Goal: Book appointment/travel/reservation

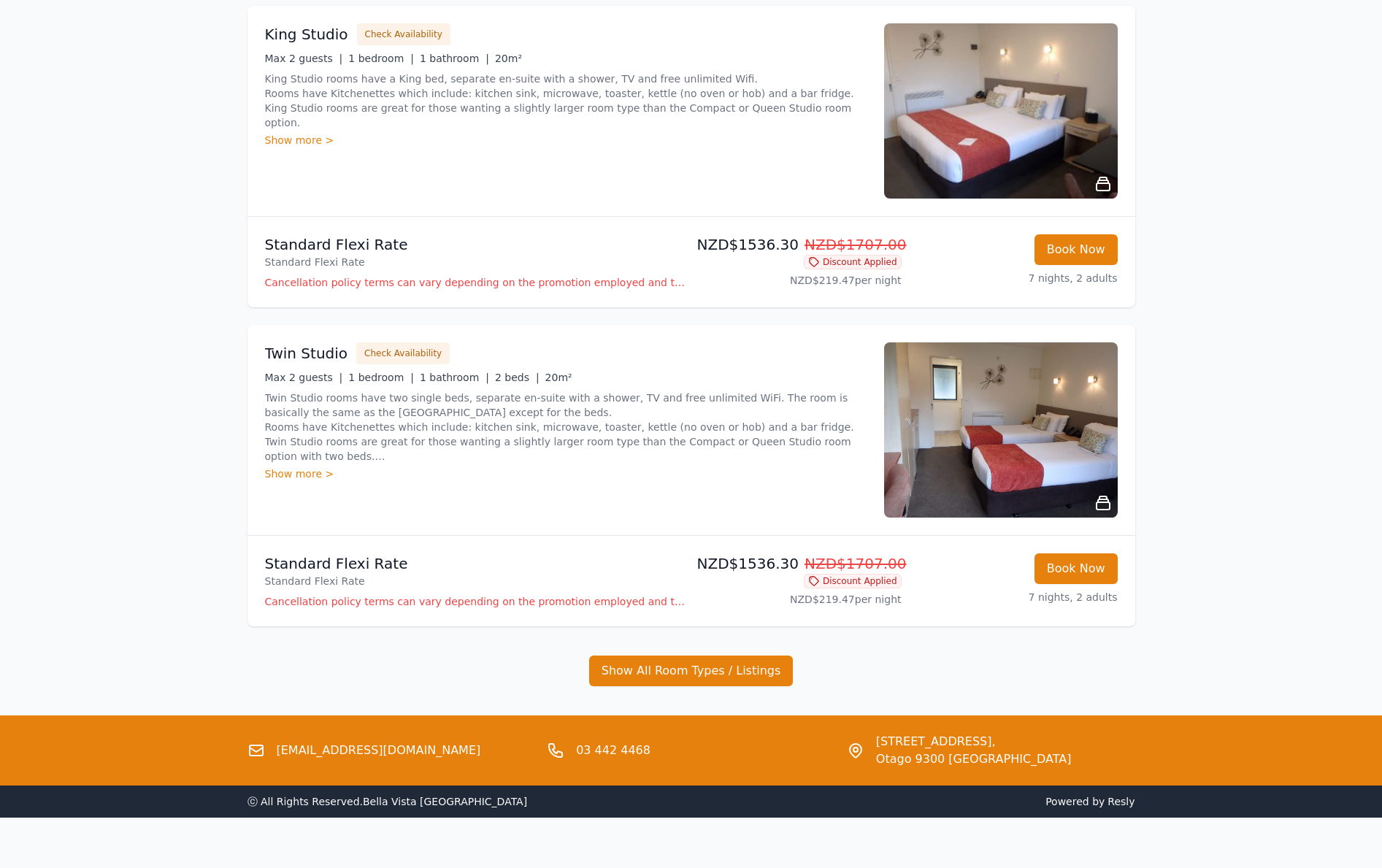
scroll to position [1210, 0]
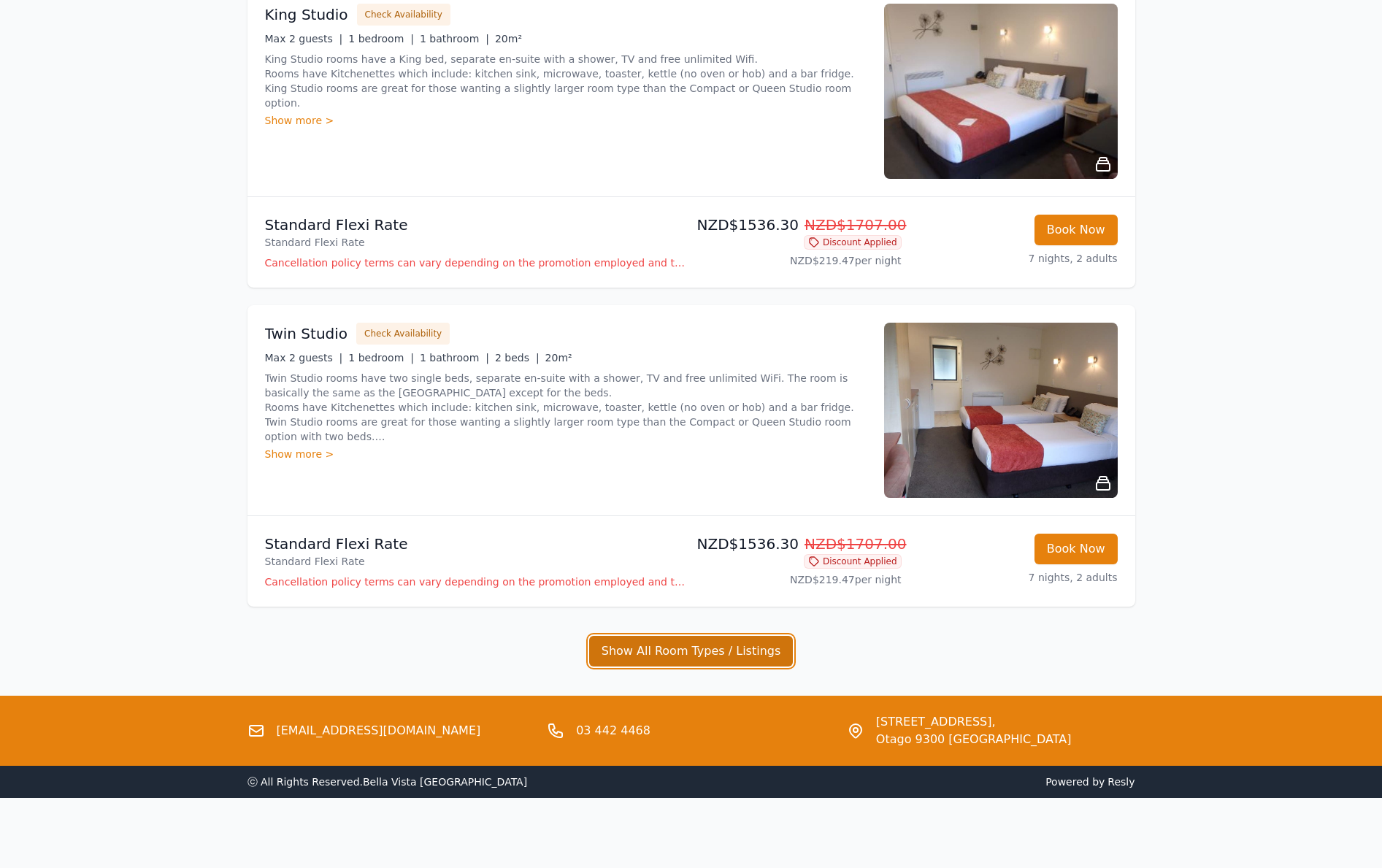
click at [678, 642] on button "Show All Room Types / Listings" at bounding box center [691, 651] width 205 height 31
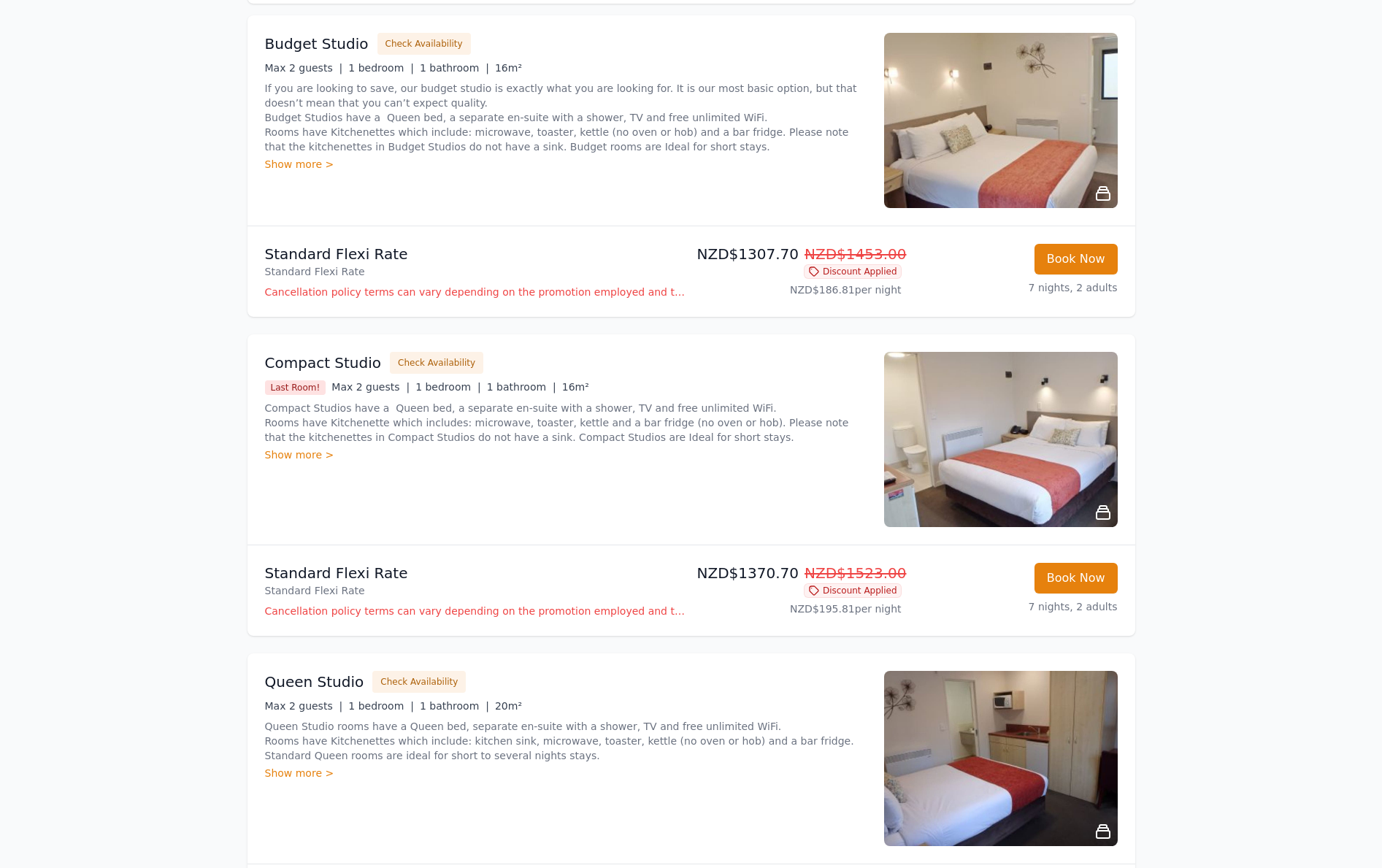
scroll to position [88, 0]
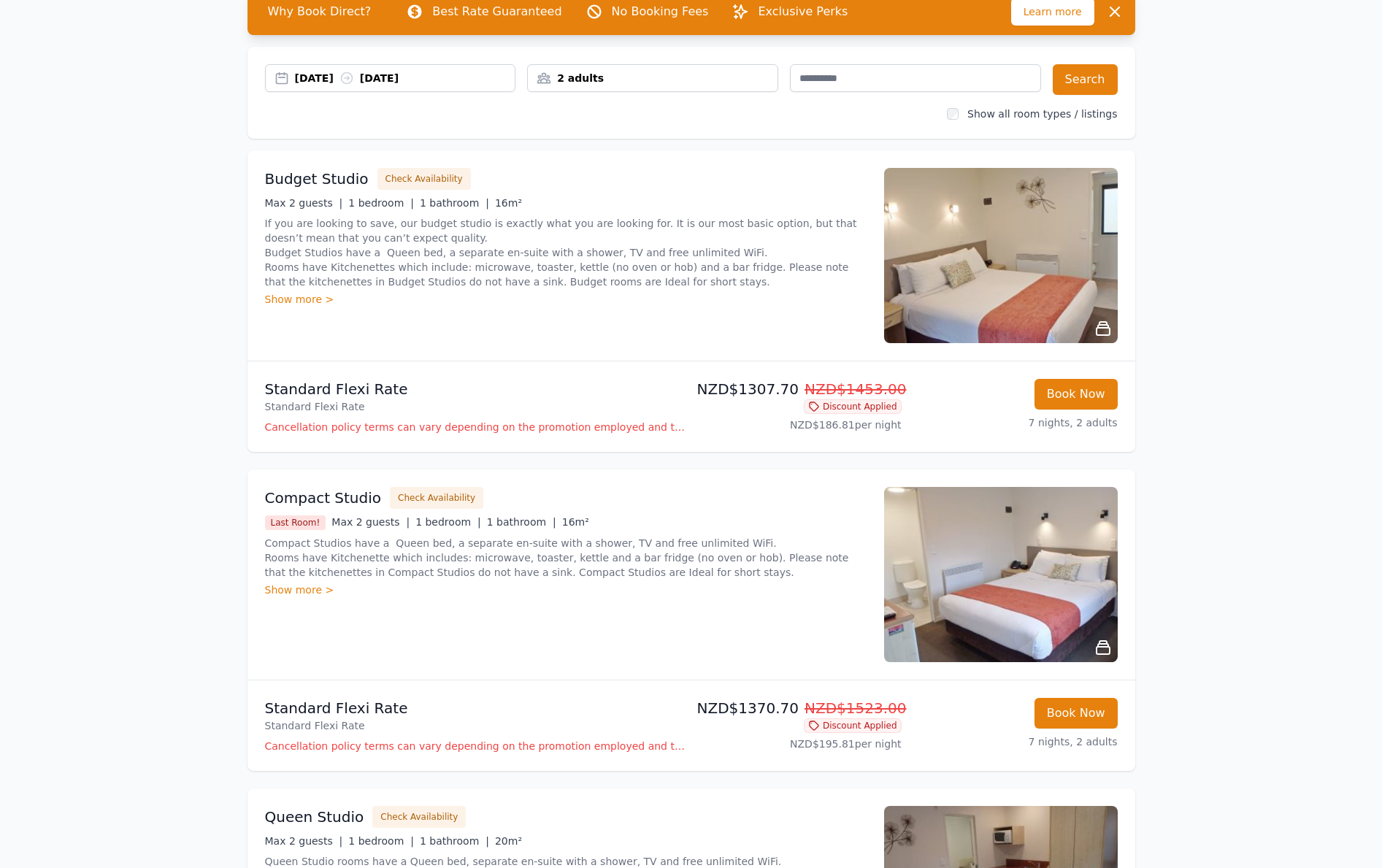
click at [593, 75] on div "2 adults" at bounding box center [653, 77] width 250 height 14
click at [640, 178] on icon at bounding box center [638, 176] width 11 height 11
click at [640, 177] on icon at bounding box center [638, 176] width 11 height 11
click at [640, 177] on div at bounding box center [648, 176] width 21 height 21
click at [1085, 79] on button "Search" at bounding box center [1085, 79] width 65 height 31
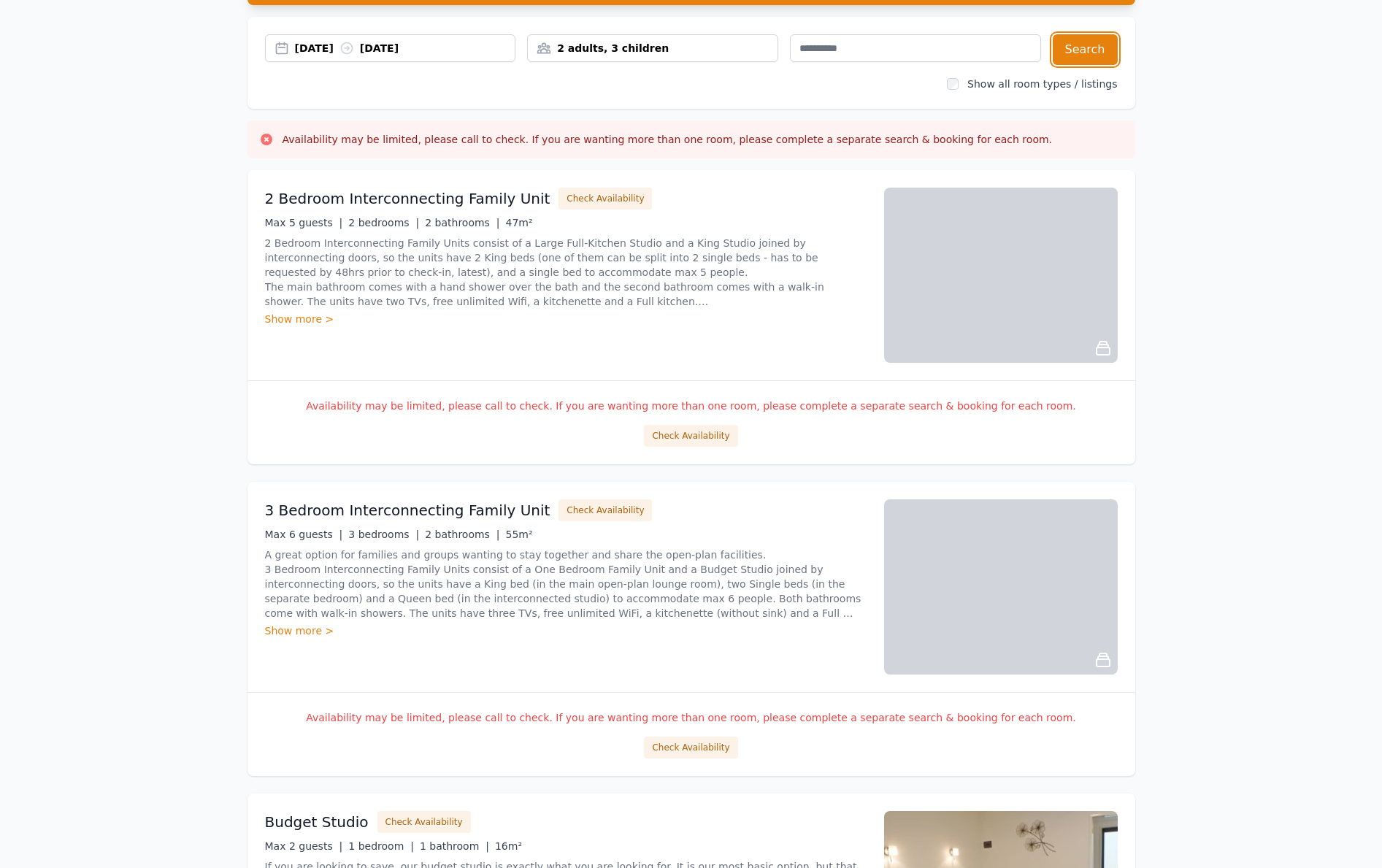
scroll to position [105, 0]
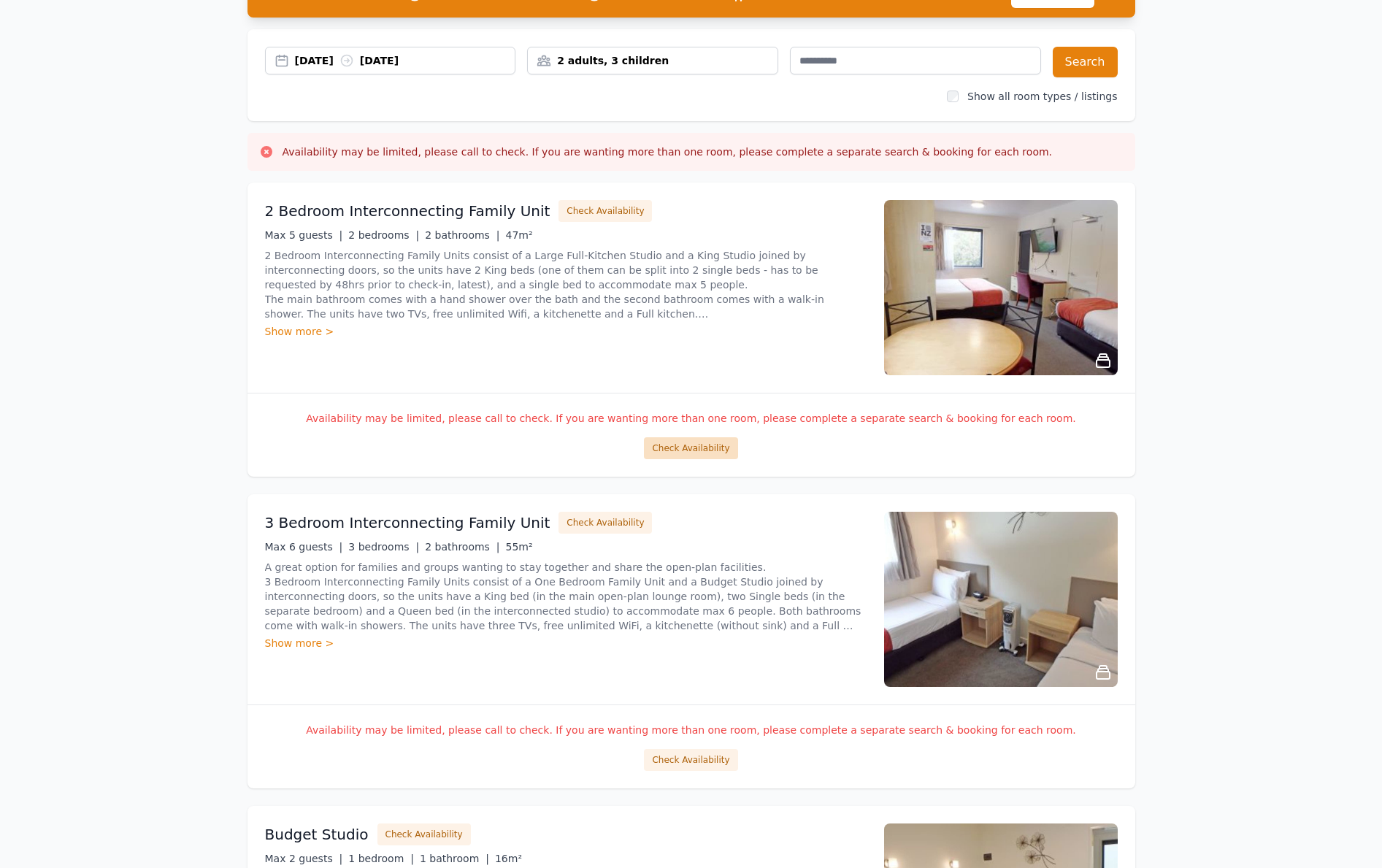
click at [678, 446] on button "Check Availability" at bounding box center [691, 448] width 93 height 22
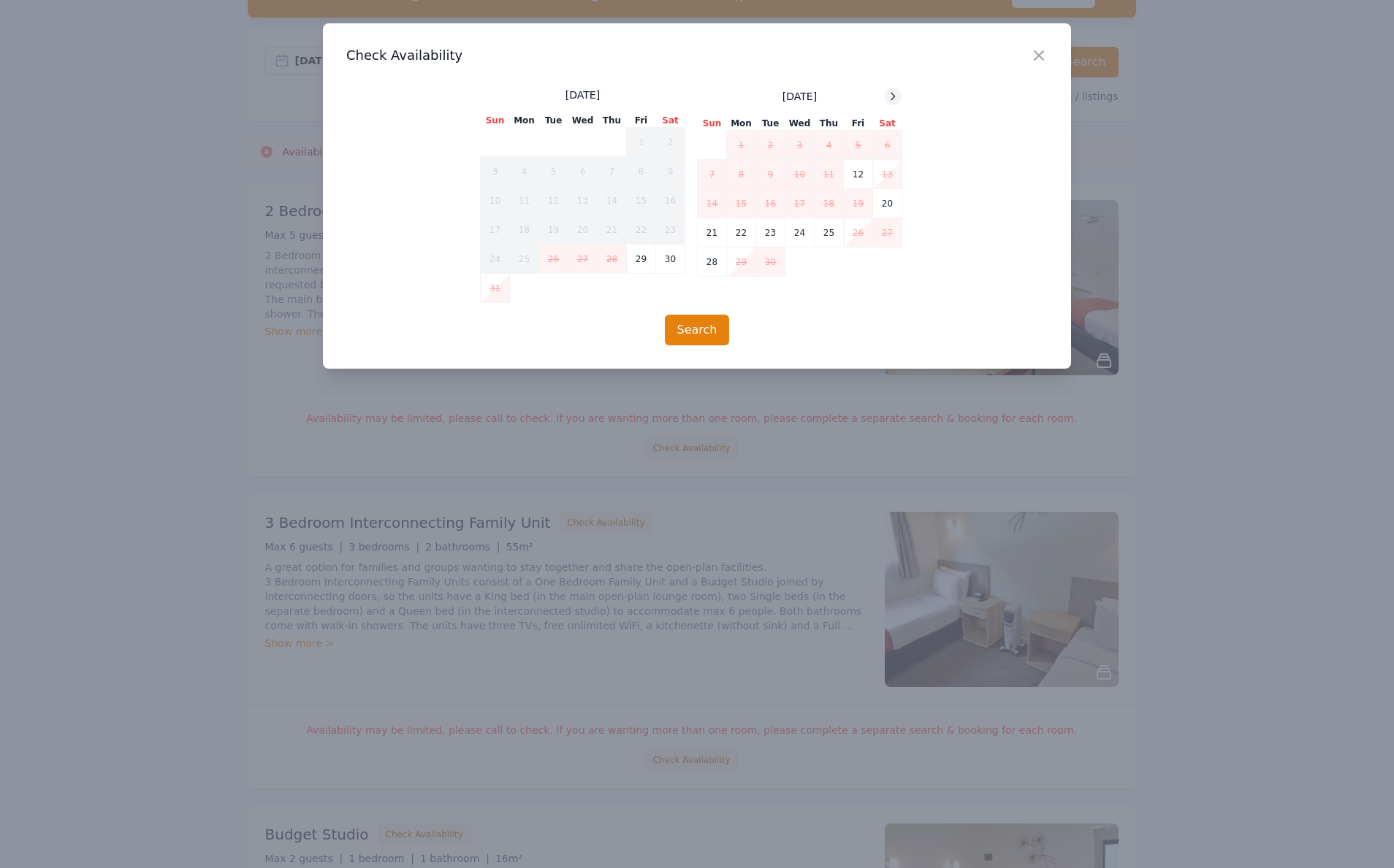
click at [894, 101] on icon at bounding box center [893, 96] width 11 height 11
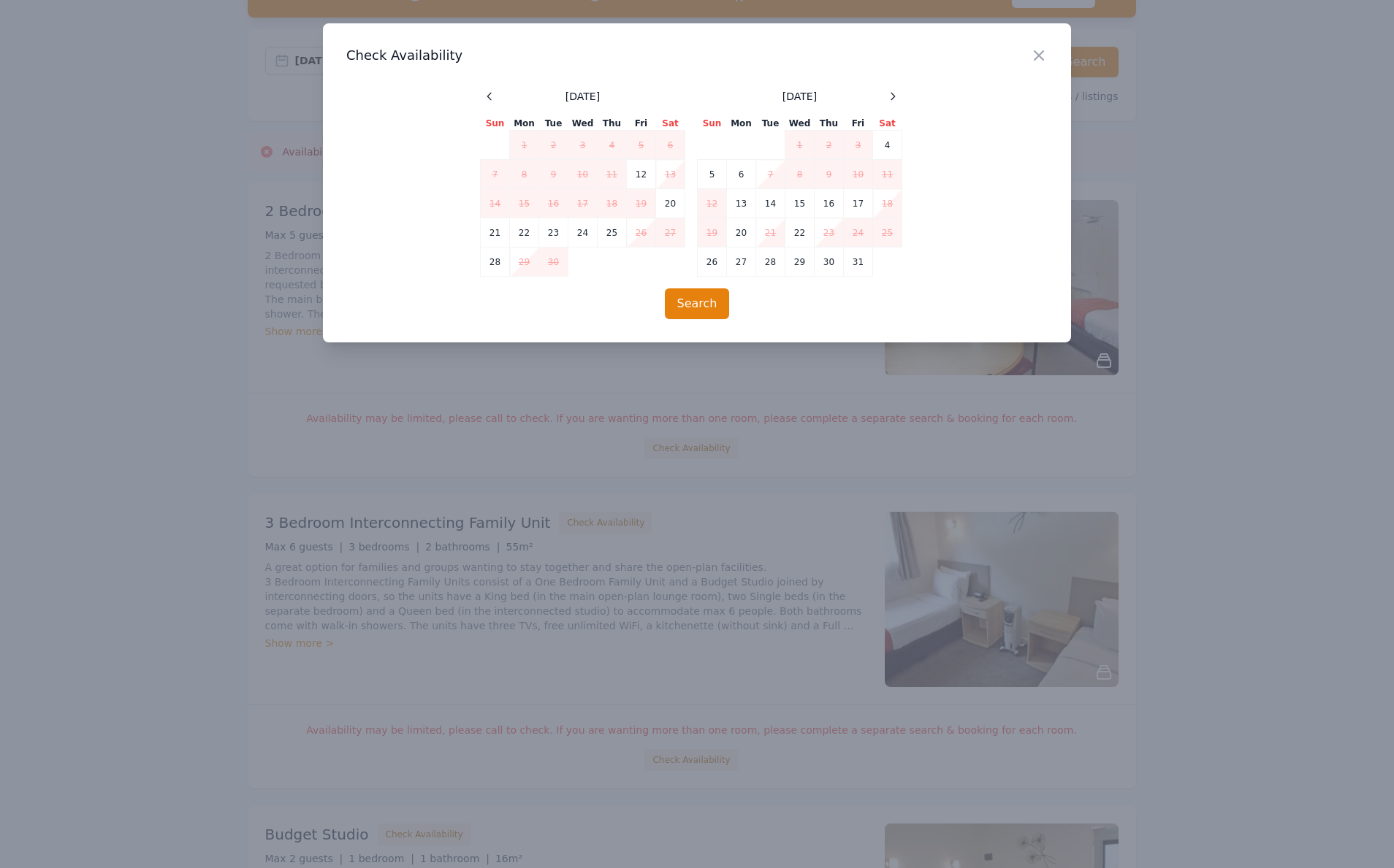
click at [894, 100] on div "[DATE] Sun Mon Tue Wed Thu Fri Sat 1 2 3 4 5 6 7 8 9 10 11 12 13 14 15 16 17 18…" at bounding box center [697, 182] width 434 height 189
click at [891, 97] on icon at bounding box center [893, 95] width 4 height 7
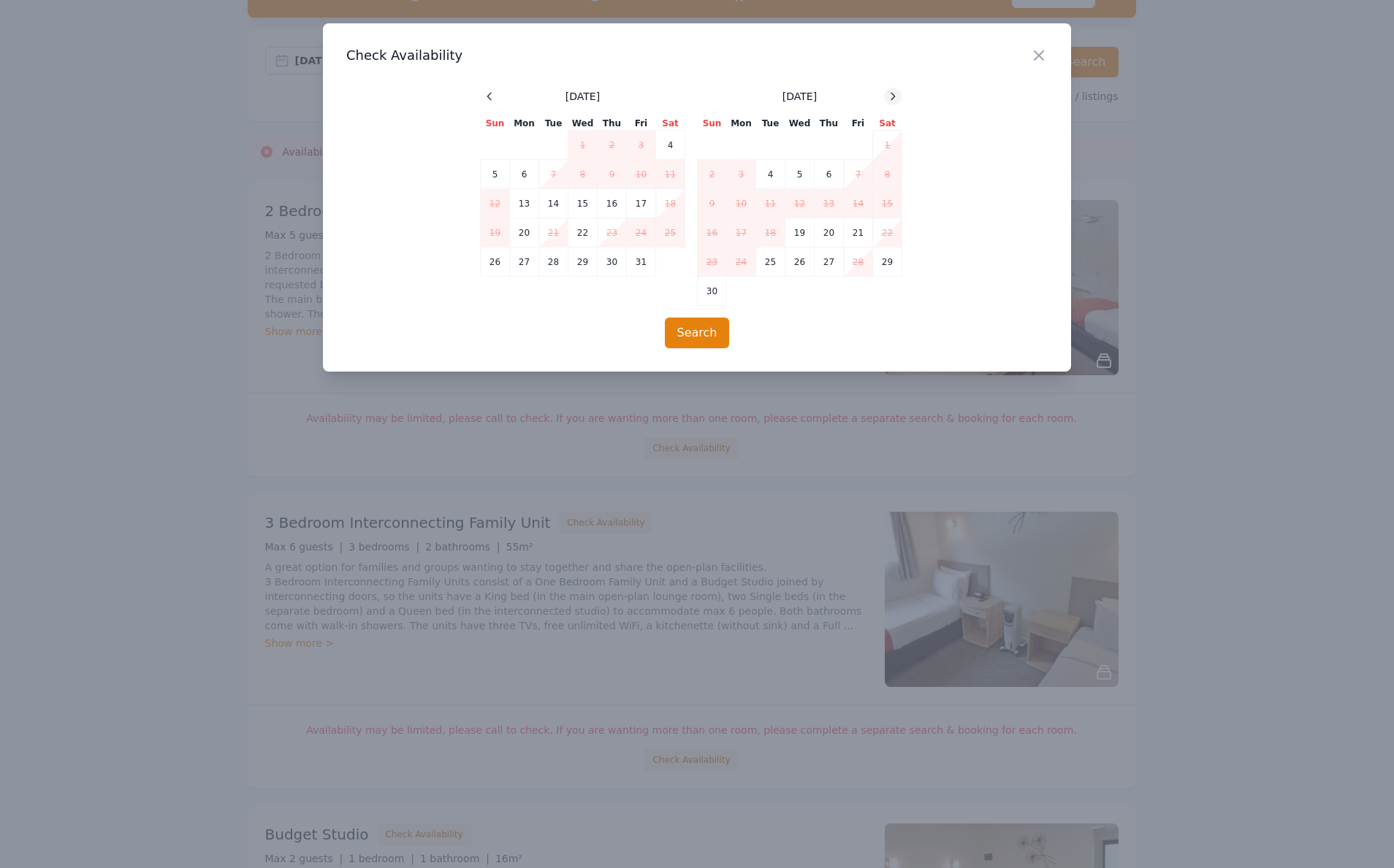
click at [888, 96] on icon at bounding box center [893, 96] width 11 height 11
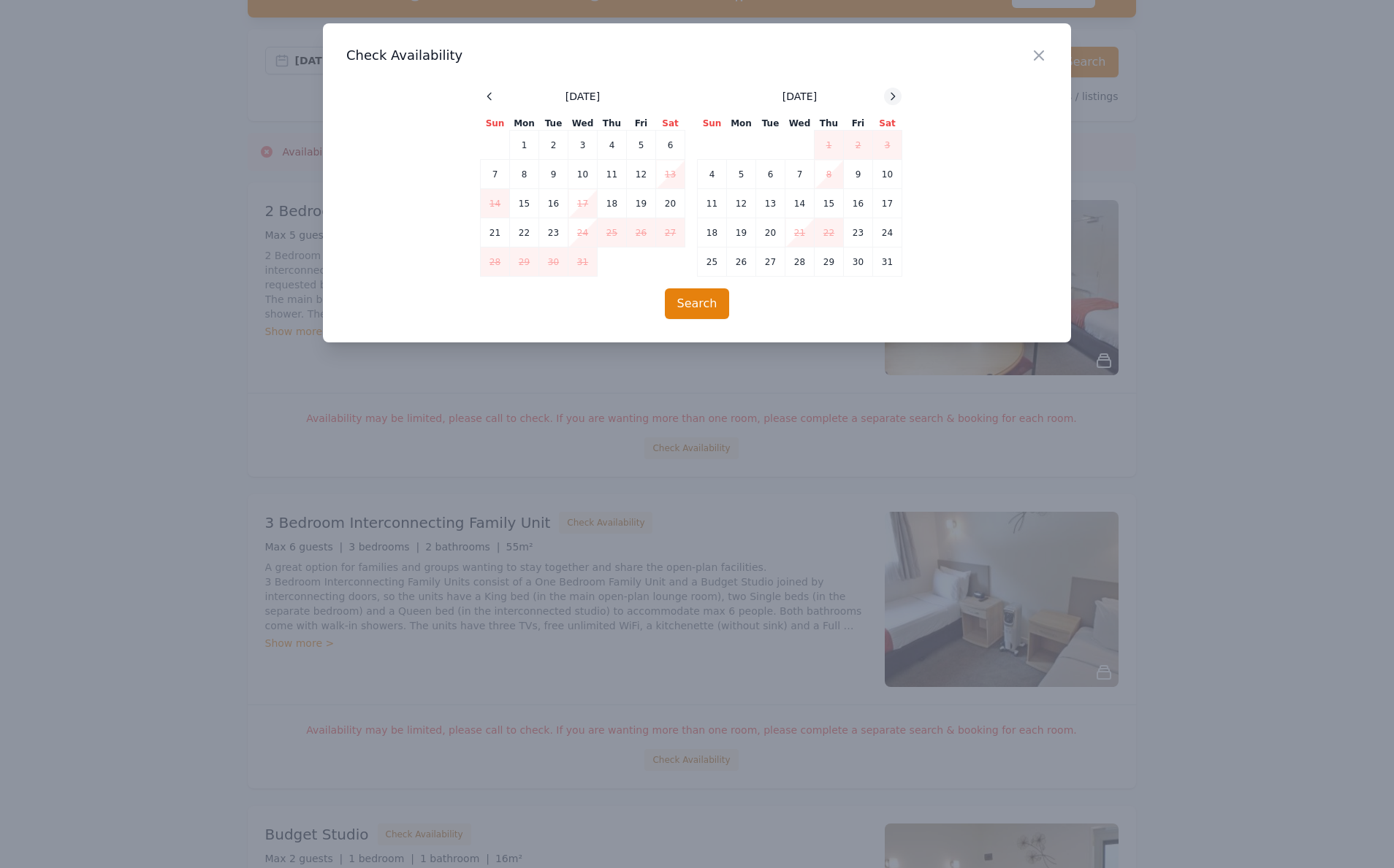
click at [891, 99] on div at bounding box center [893, 96] width 18 height 18
click at [891, 98] on div at bounding box center [893, 96] width 18 height 18
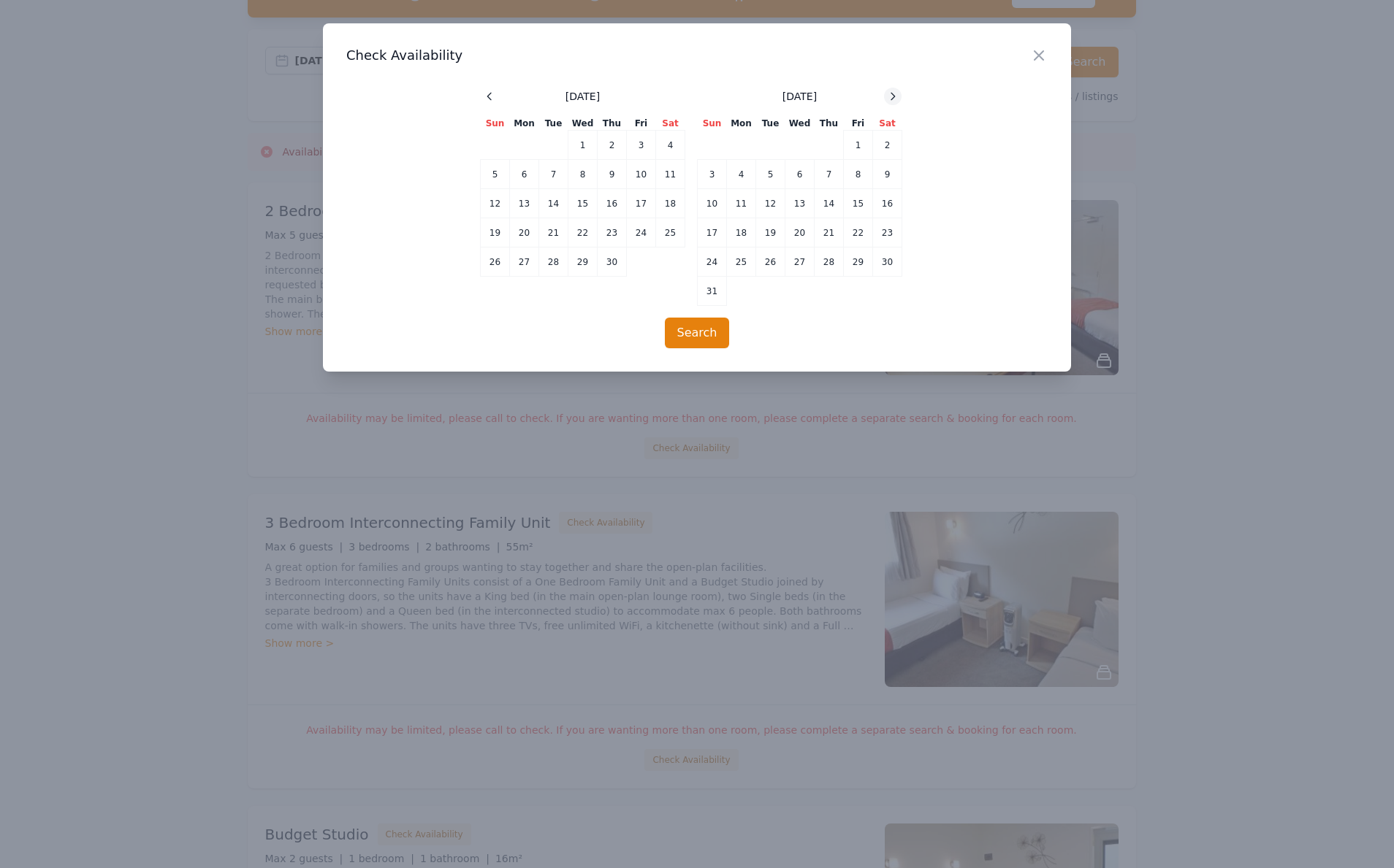
click at [891, 98] on icon at bounding box center [893, 96] width 11 height 11
click at [892, 98] on icon at bounding box center [893, 96] width 11 height 11
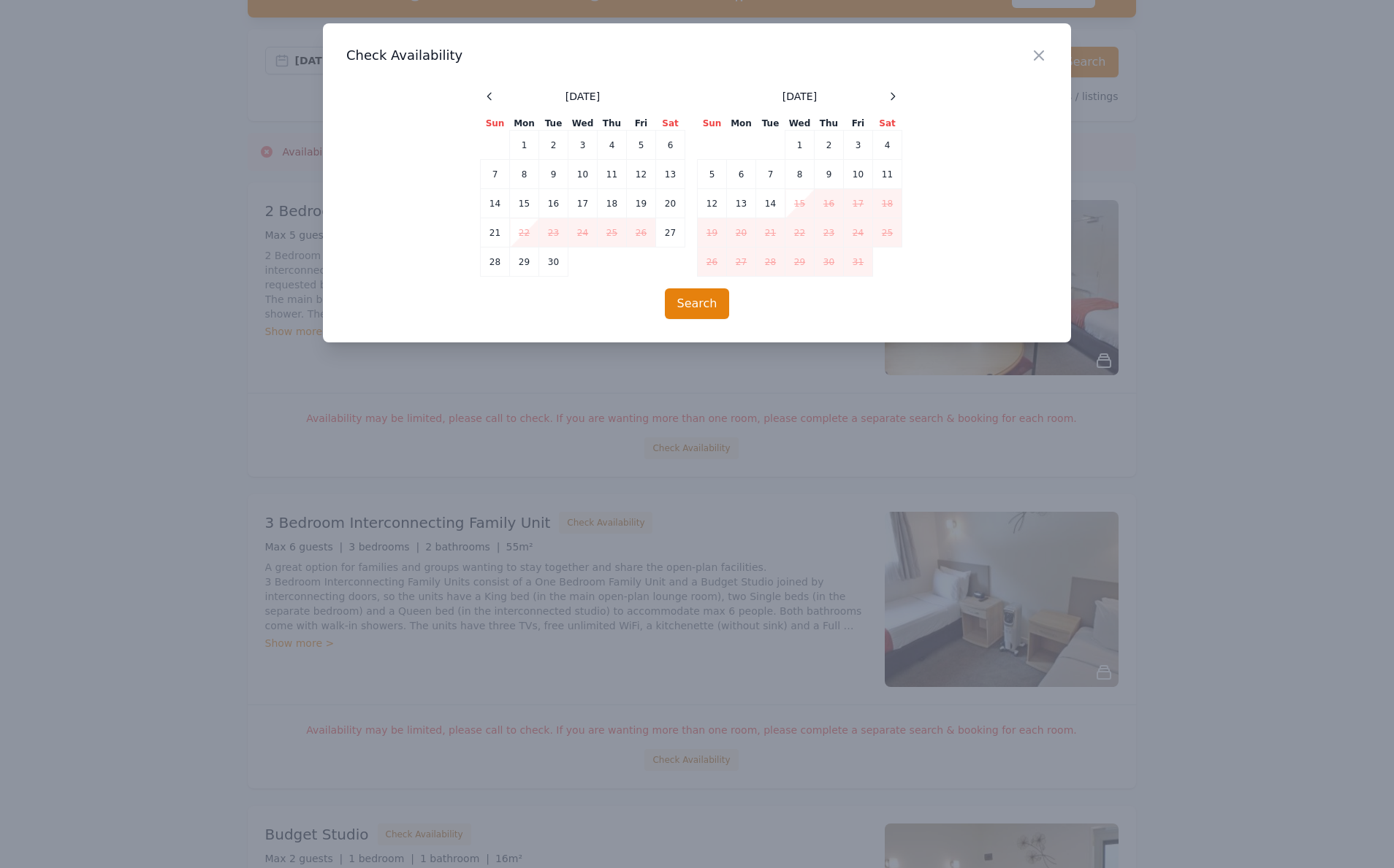
click at [894, 98] on div "[DATE] Sun Mon Tue Wed Thu Fri Sat 1 2 3 4 5 6 7 8 9 10 11 12 13 14 15 16 17 18…" at bounding box center [697, 182] width 434 height 189
click at [891, 96] on icon at bounding box center [893, 95] width 4 height 7
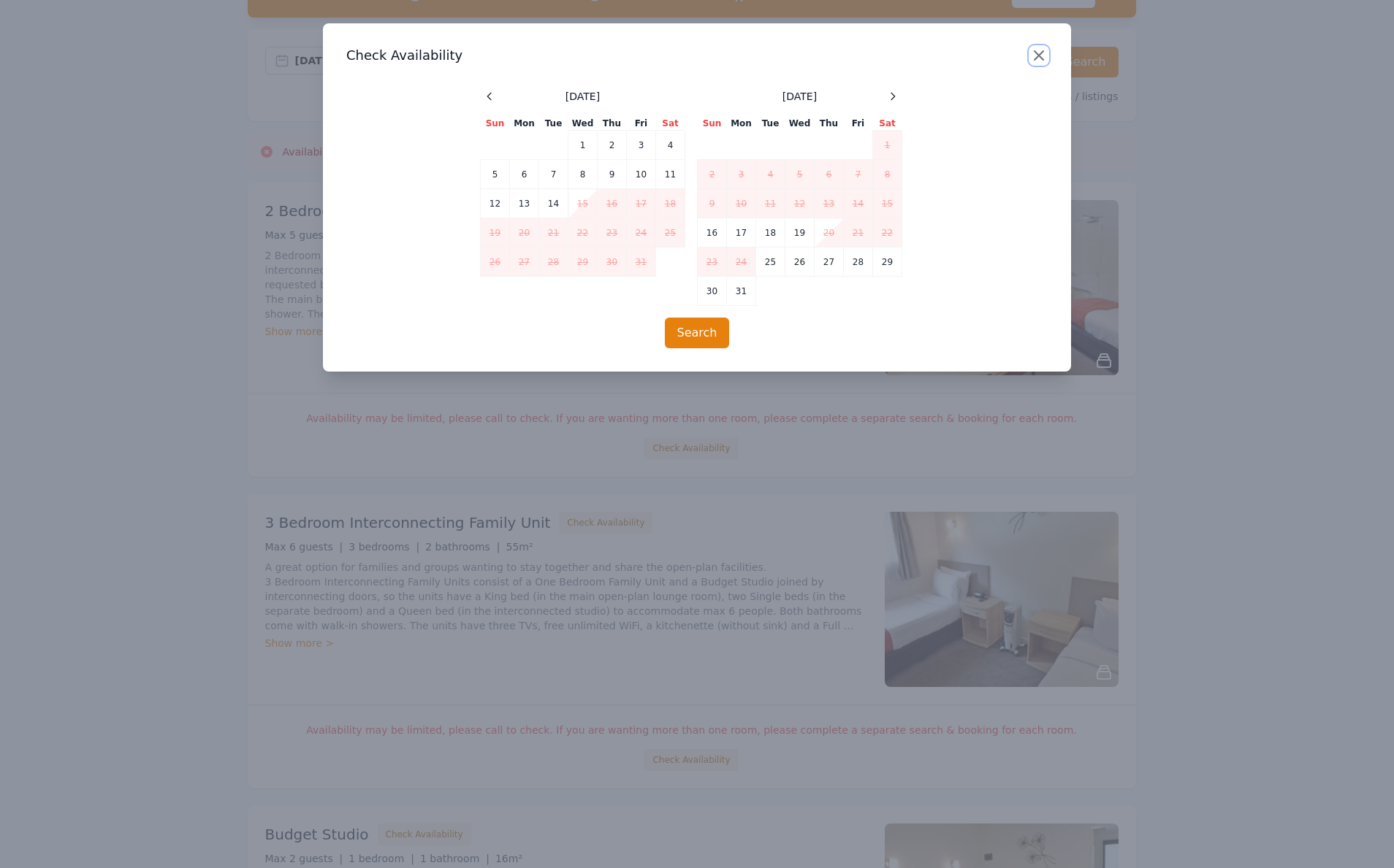
click at [1041, 57] on icon "button" at bounding box center [1038, 56] width 18 height 18
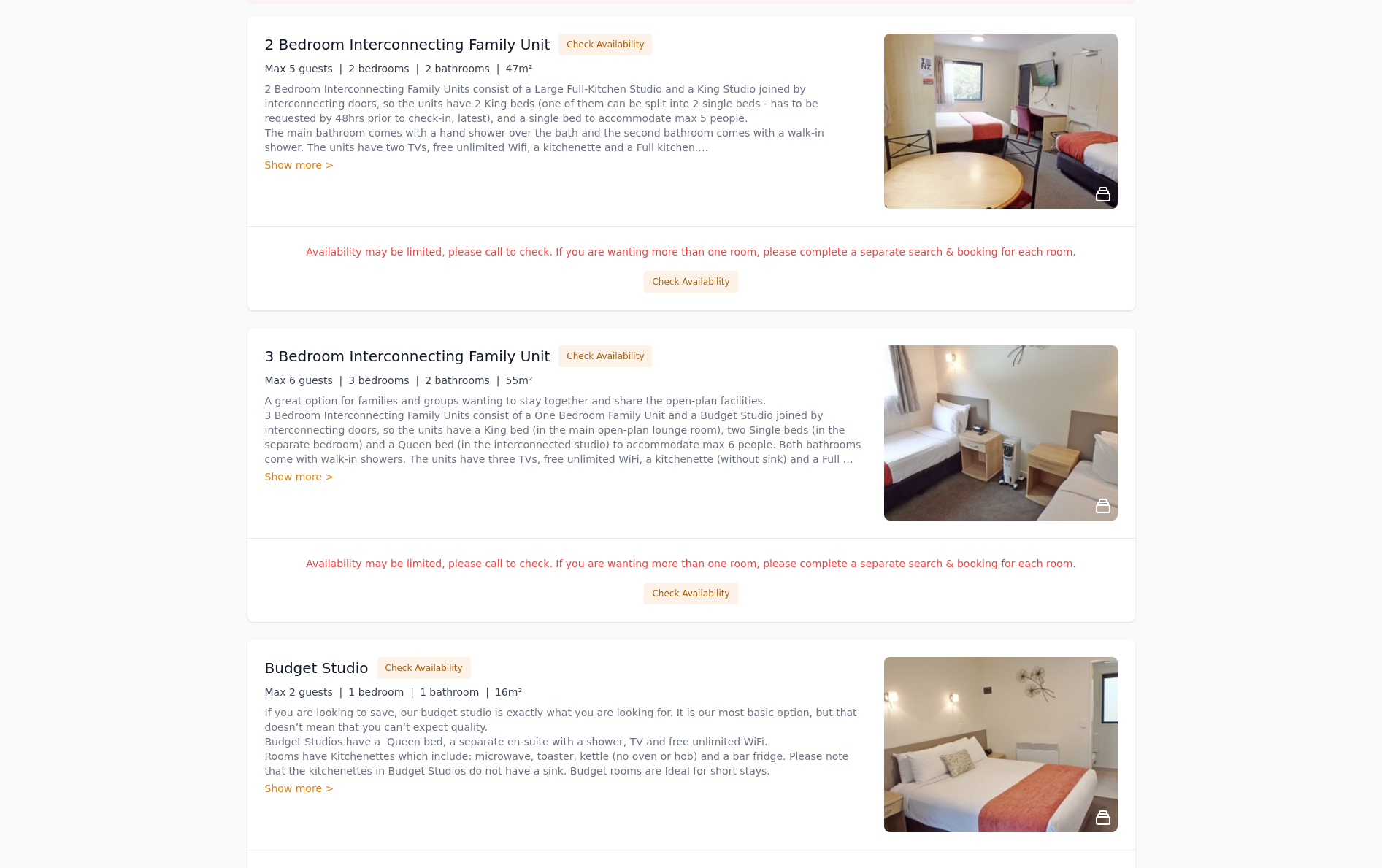
scroll to position [131, 0]
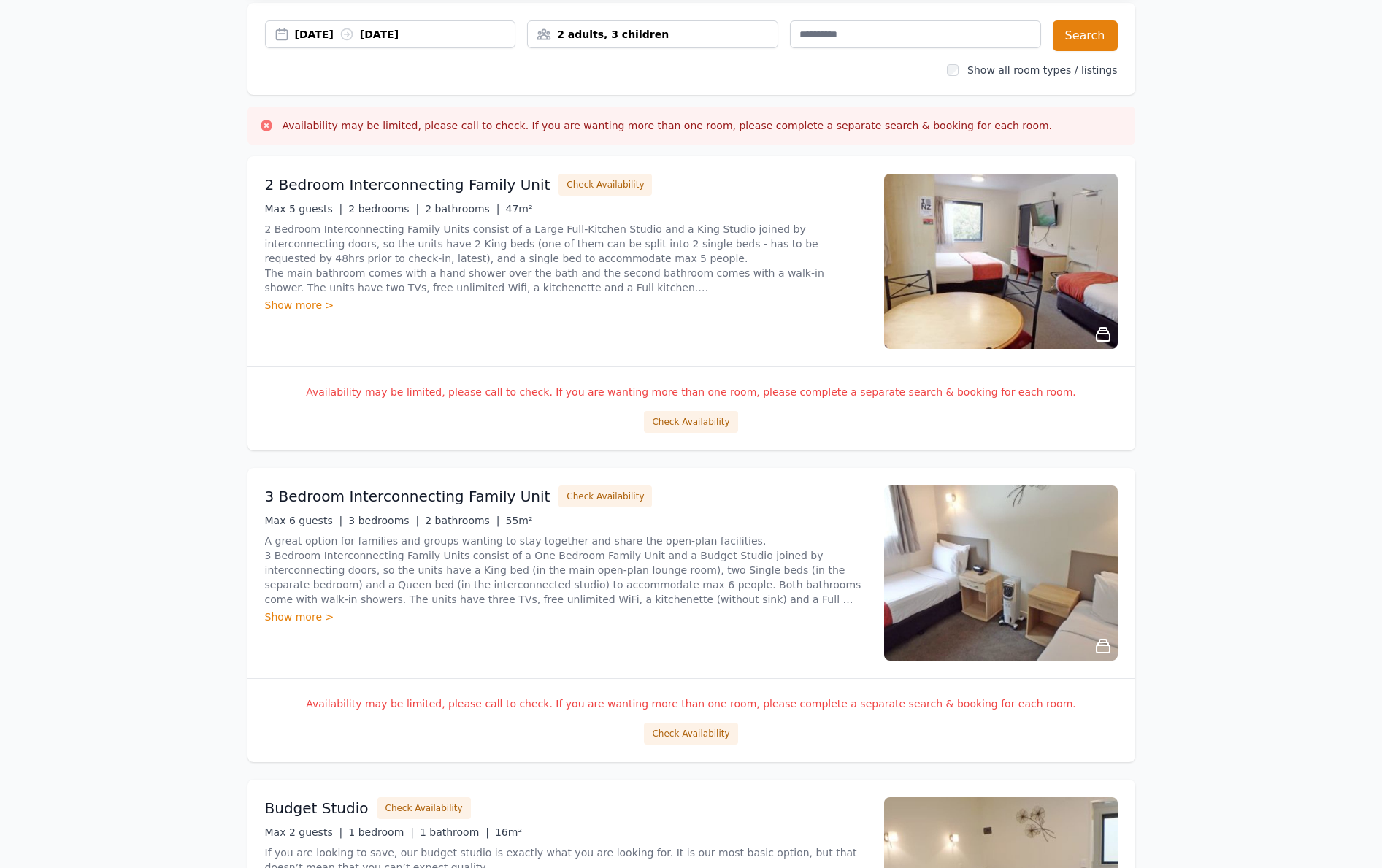
drag, startPoint x: 1291, startPoint y: 307, endPoint x: 1254, endPoint y: 303, distance: 37.2
